Goal: Navigation & Orientation: Find specific page/section

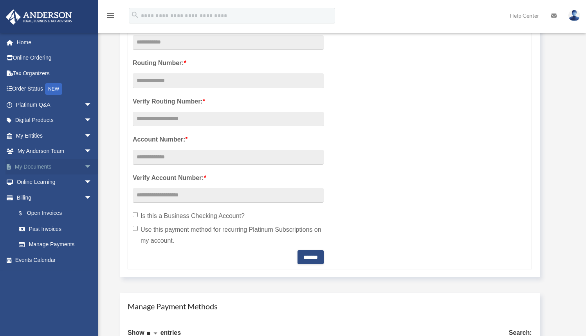
scroll to position [39, 0]
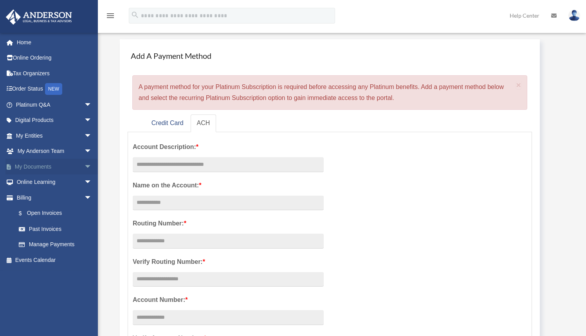
click at [84, 168] on span "arrow_drop_down" at bounding box center [92, 167] width 16 height 16
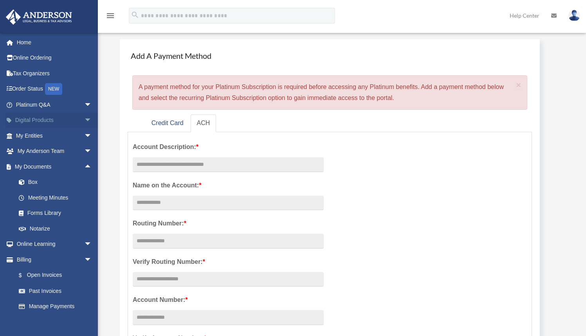
click at [84, 123] on span "arrow_drop_down" at bounding box center [92, 120] width 16 height 16
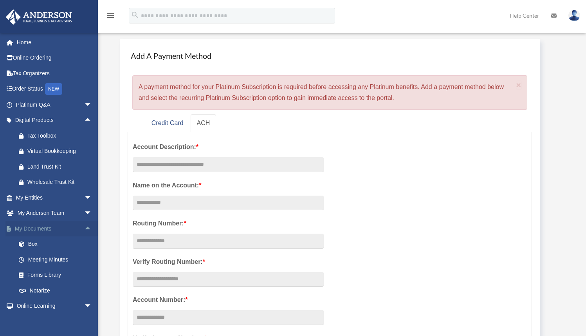
click at [84, 223] on span "arrow_drop_up" at bounding box center [92, 229] width 16 height 16
click at [84, 223] on span "arrow_drop_down" at bounding box center [92, 229] width 16 height 16
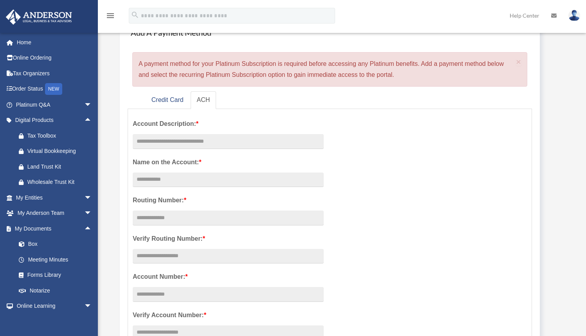
scroll to position [0, 0]
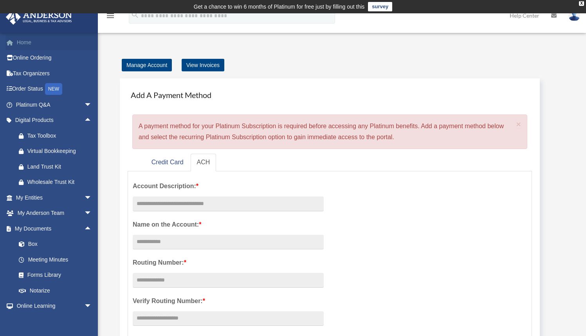
click at [28, 45] on link "Home" at bounding box center [54, 42] width 98 height 16
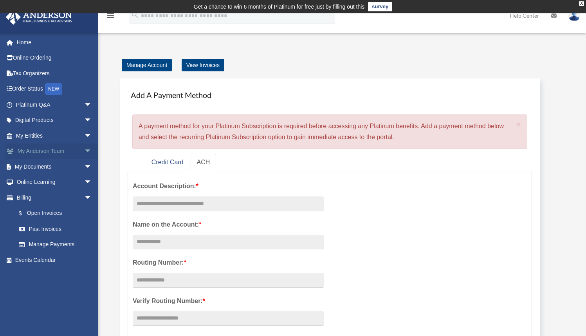
click at [84, 150] on span "arrow_drop_down" at bounding box center [92, 151] width 16 height 16
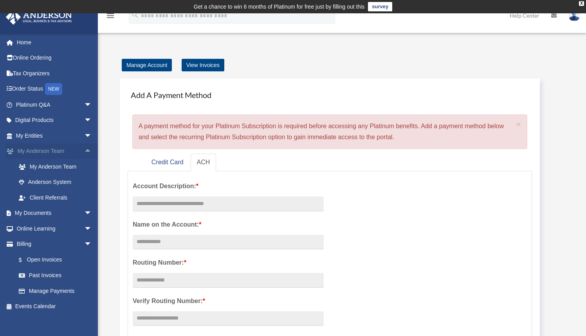
click at [84, 150] on span "arrow_drop_up" at bounding box center [92, 151] width 16 height 16
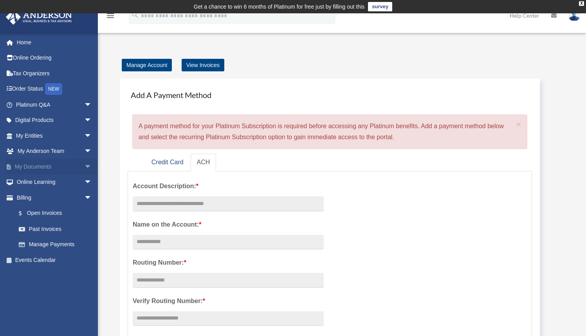
click at [84, 170] on span "arrow_drop_down" at bounding box center [92, 167] width 16 height 16
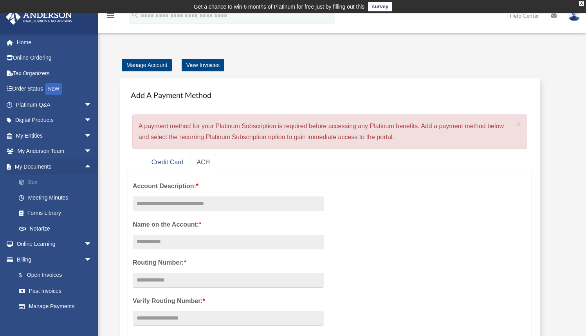
click at [63, 180] on link "Box" at bounding box center [57, 182] width 93 height 16
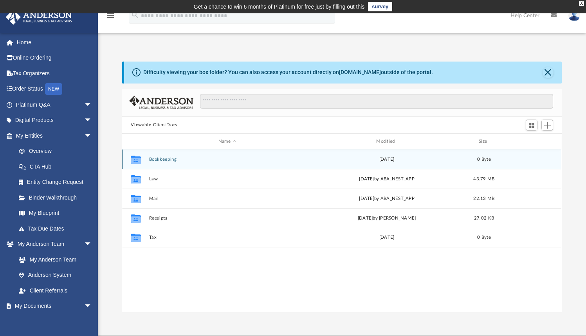
scroll to position [172, 434]
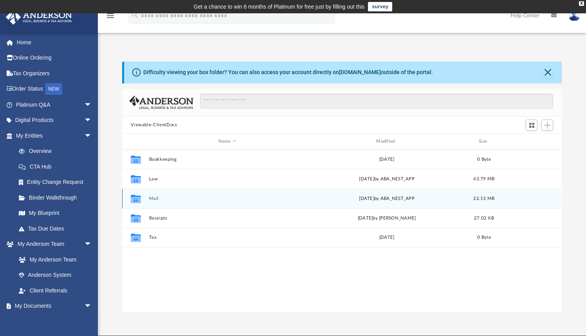
click at [152, 201] on button "Mail" at bounding box center [227, 198] width 156 height 5
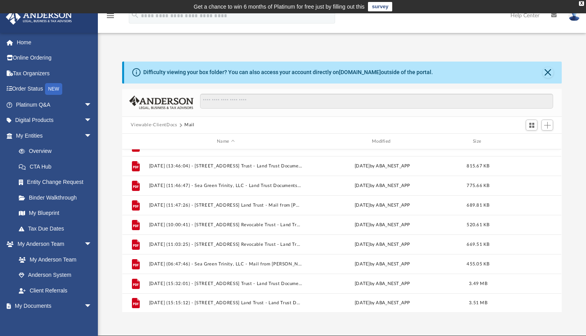
scroll to position [249, 0]
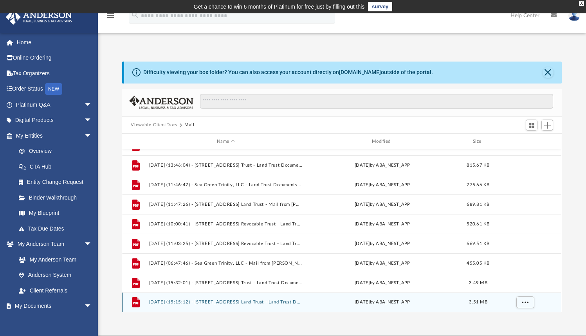
click at [246, 301] on button "[DATE] (15:15:12) - [STREET_ADDRESS] Land Trust - Land Trust Documents.pdf" at bounding box center [226, 302] width 154 height 5
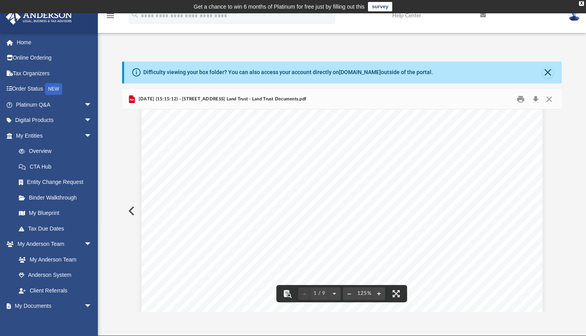
scroll to position [434, 0]
